Goal: Information Seeking & Learning: Learn about a topic

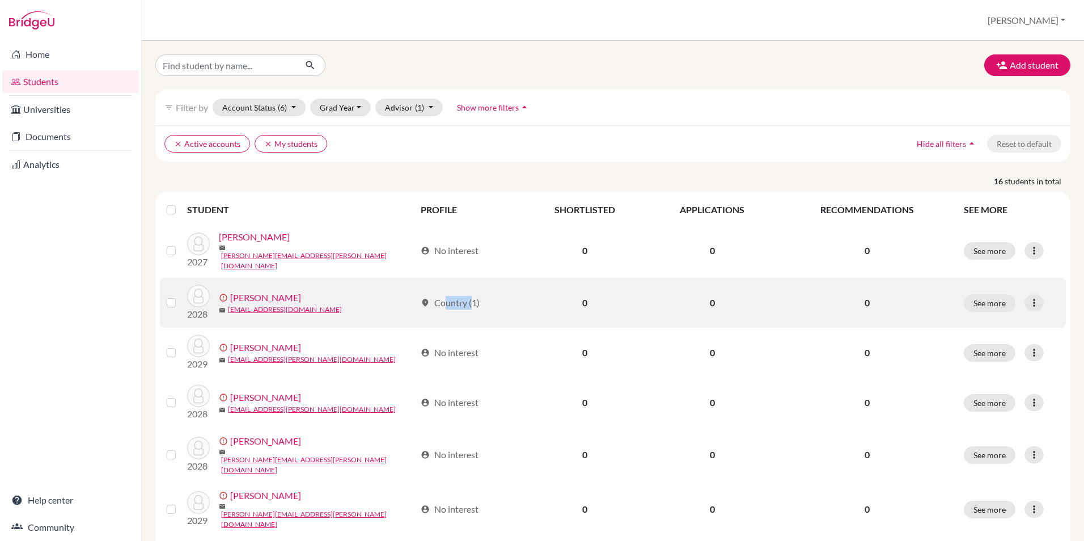
drag, startPoint x: 444, startPoint y: 299, endPoint x: 473, endPoint y: 300, distance: 28.9
click at [473, 300] on div "location_on Country (1)" at bounding box center [450, 303] width 59 height 14
click at [477, 302] on div "location_on Country (1)" at bounding box center [450, 303] width 59 height 14
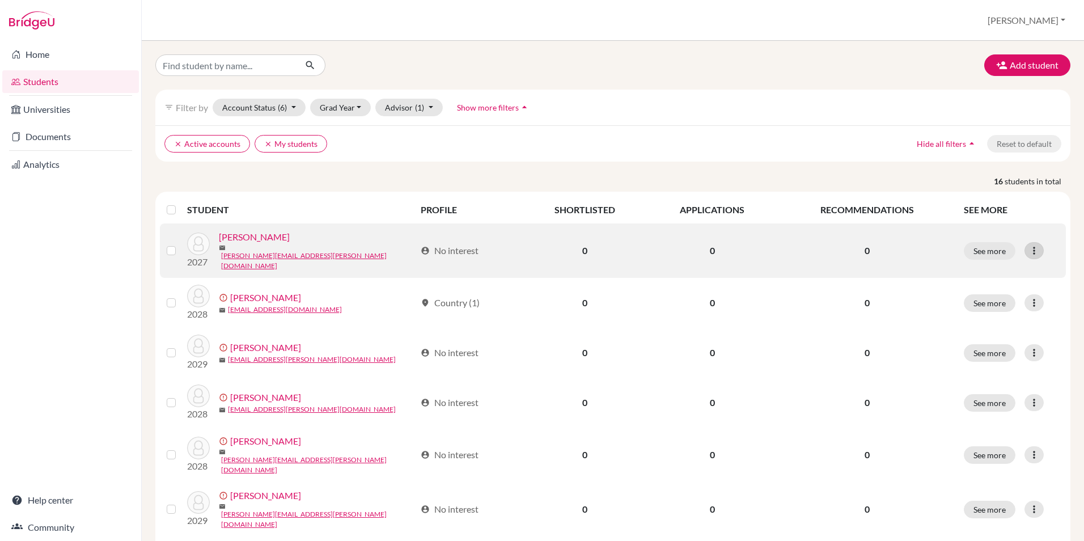
click at [1028, 245] on icon at bounding box center [1033, 250] width 11 height 11
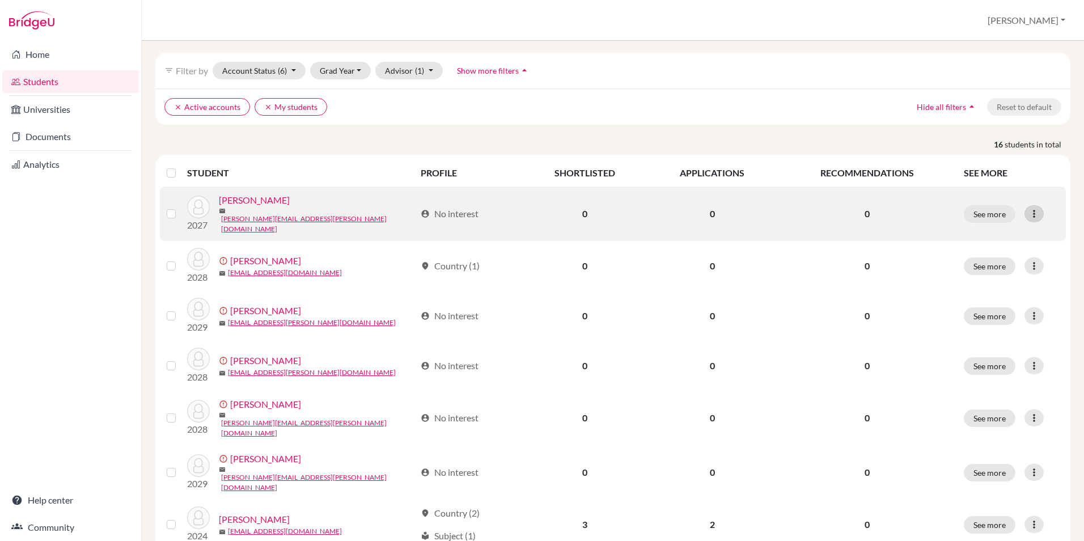
scroll to position [57, 0]
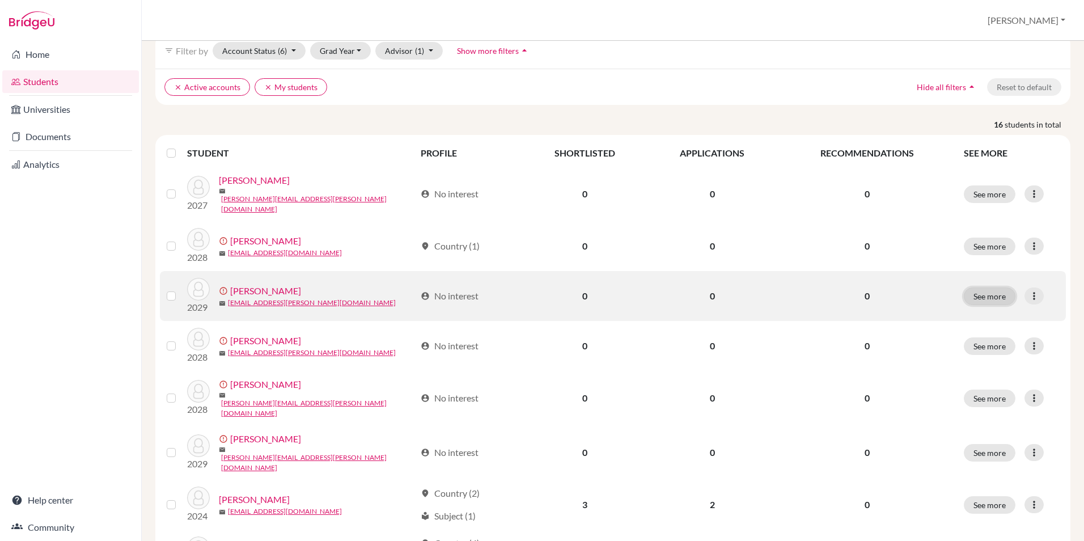
click at [993, 291] on button "See more" at bounding box center [990, 296] width 52 height 18
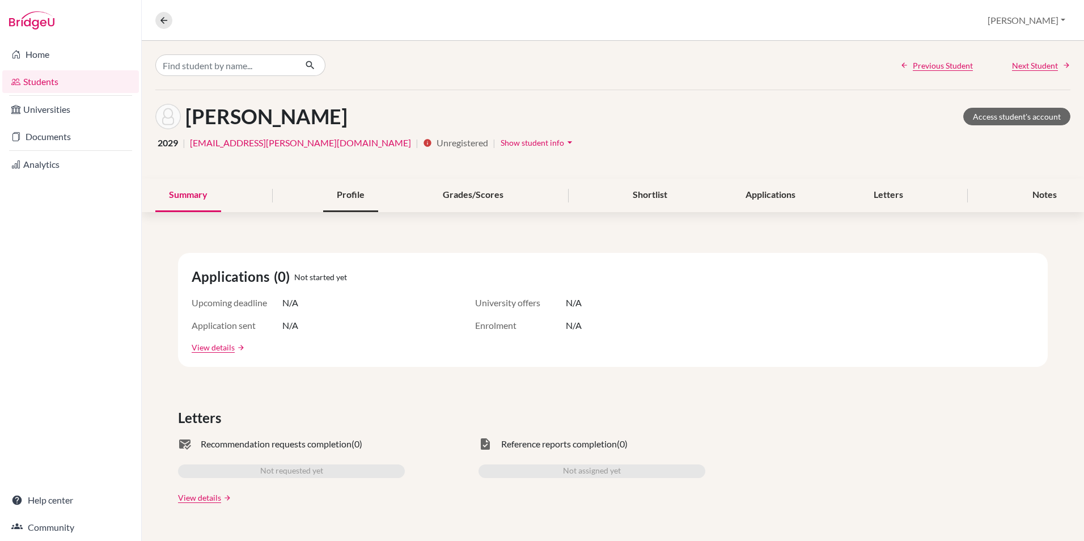
click at [358, 195] on div "Profile" at bounding box center [350, 195] width 55 height 33
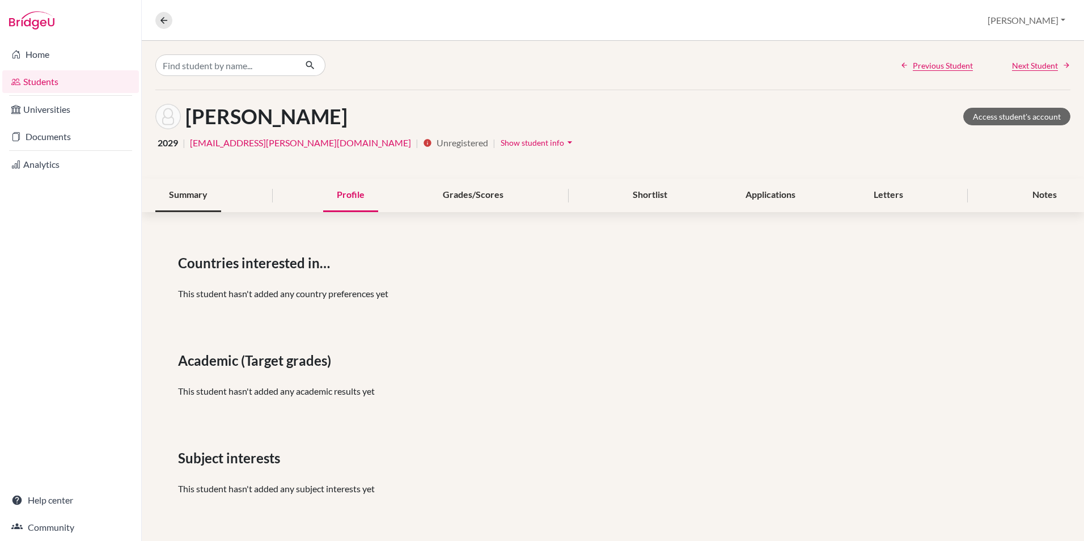
click at [198, 203] on div "Summary" at bounding box center [188, 195] width 66 height 33
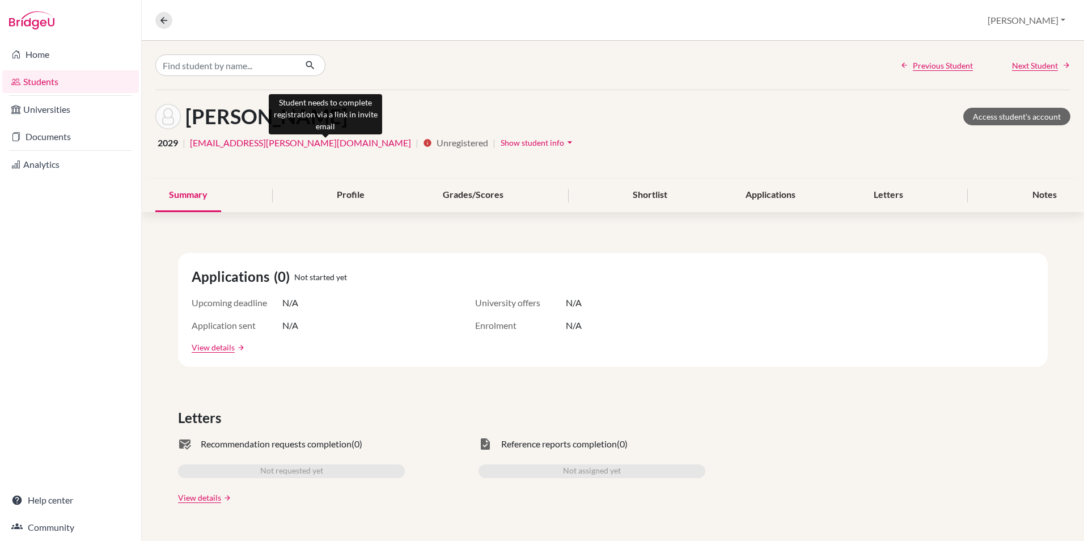
click at [423, 143] on icon "info" at bounding box center [427, 142] width 9 height 9
click at [564, 142] on icon "arrow_drop_down" at bounding box center [569, 142] width 11 height 11
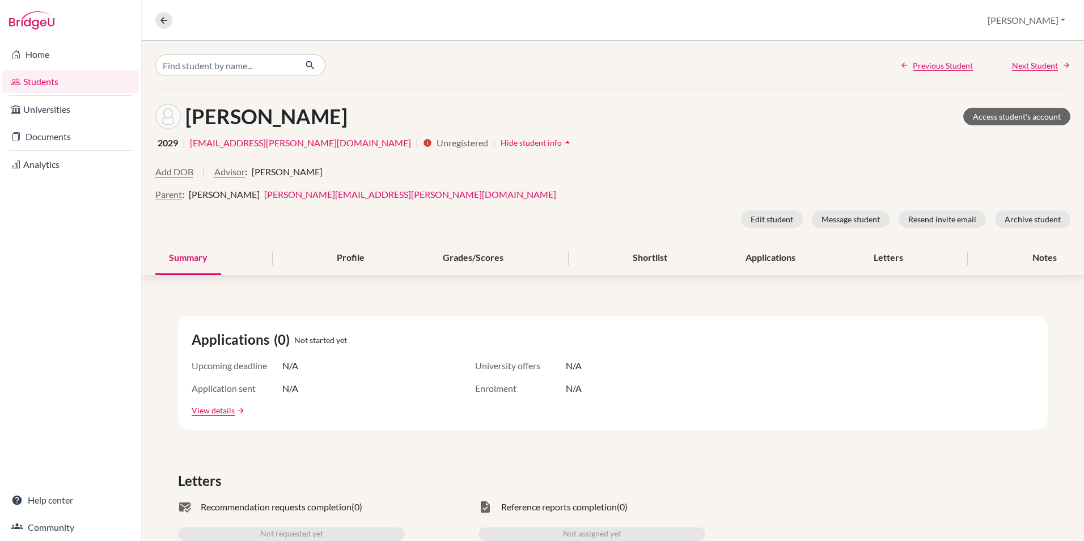
click at [562, 142] on icon "arrow_drop_up" at bounding box center [567, 142] width 11 height 11
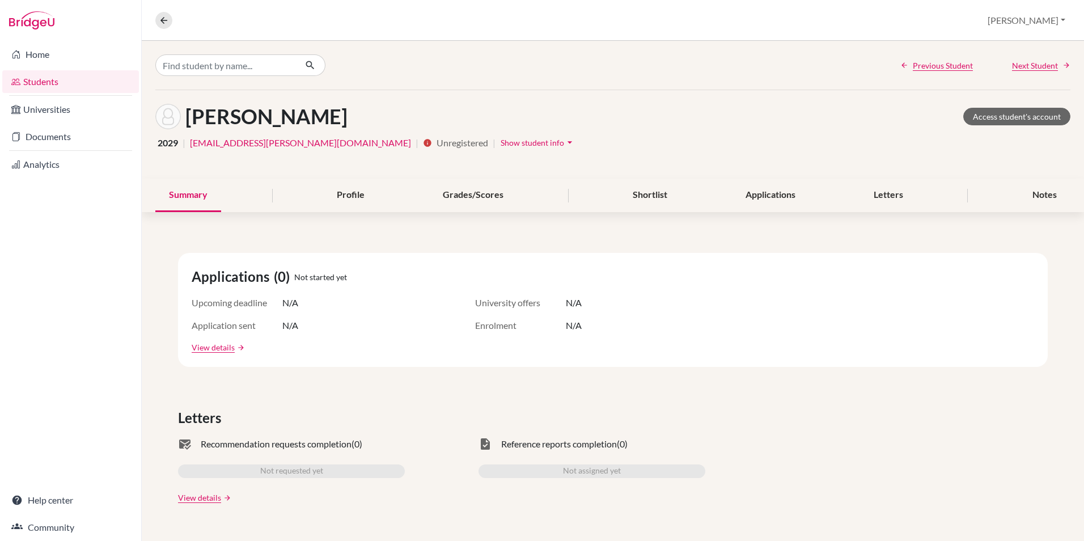
click at [491, 142] on div "2029 | ava.burdette@mercyships.org | info Unregistered | Show student info arro…" at bounding box center [612, 143] width 915 height 18
click at [63, 86] on link "Students" at bounding box center [70, 81] width 137 height 23
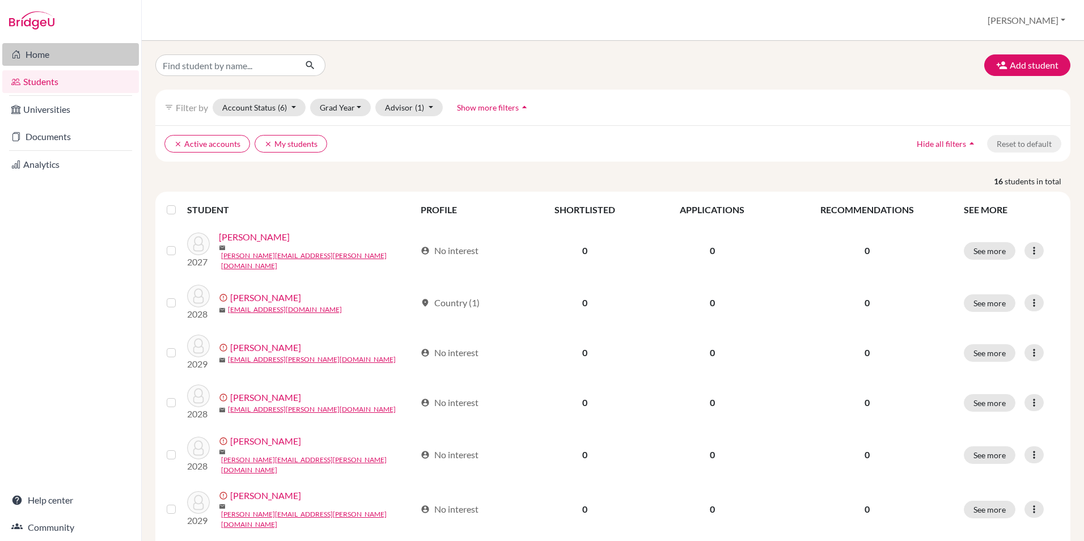
click at [52, 58] on link "Home" at bounding box center [70, 54] width 137 height 23
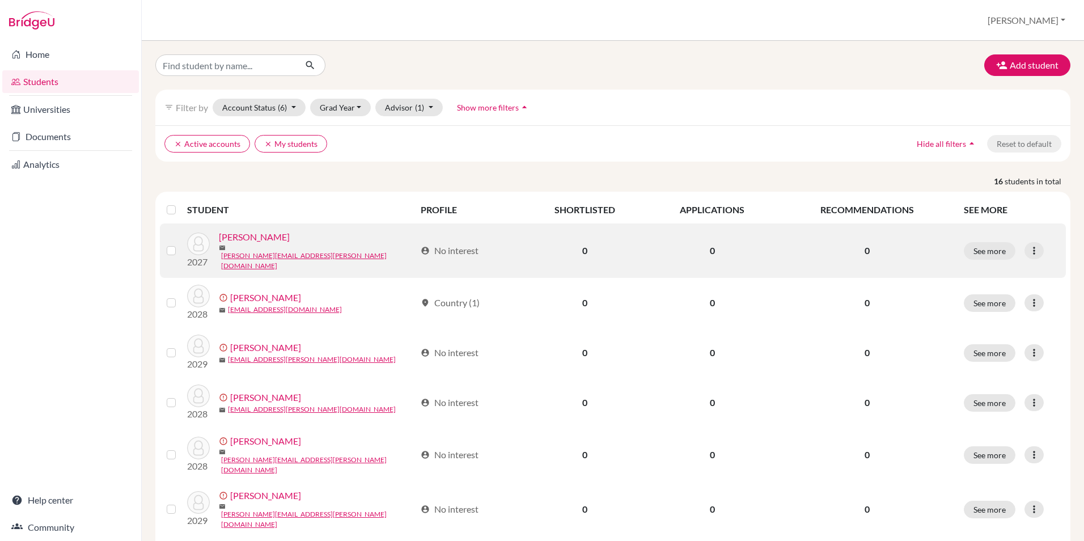
click at [246, 244] on link "[PERSON_NAME]" at bounding box center [254, 237] width 71 height 14
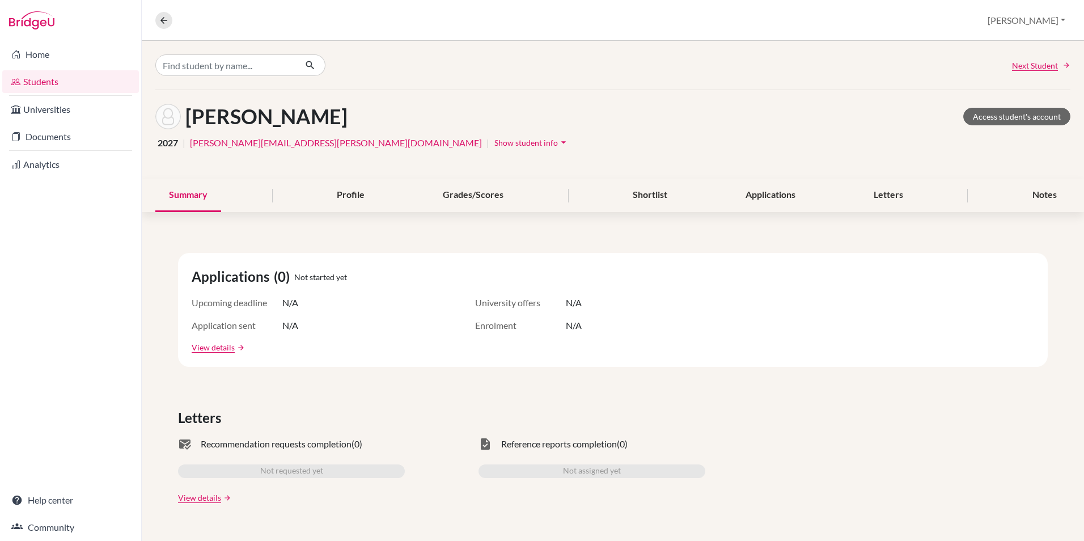
click at [38, 56] on link "Home" at bounding box center [70, 54] width 137 height 23
